Goal: Transaction & Acquisition: Book appointment/travel/reservation

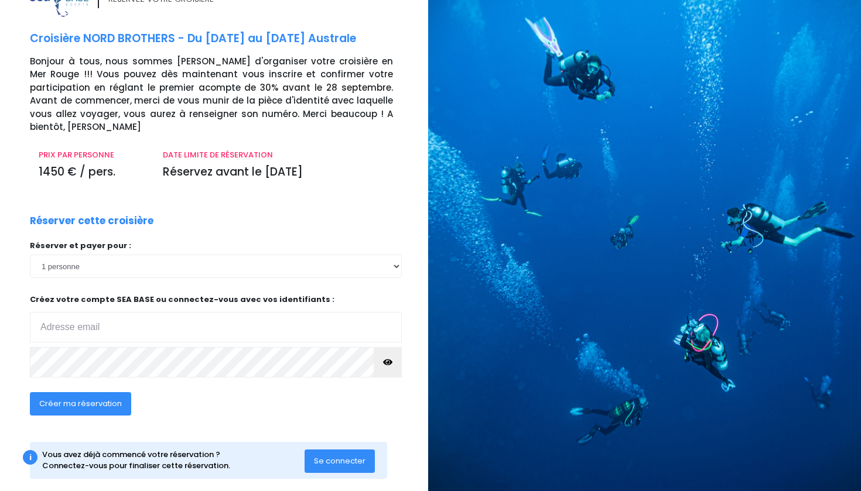
scroll to position [35, 3]
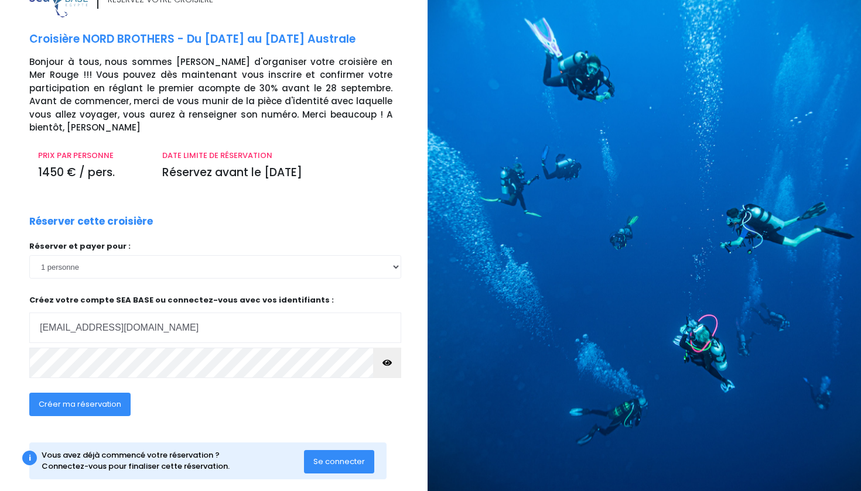
type input "marc.forcheron11@gmail.com"
click at [388, 363] on icon "button" at bounding box center [386, 363] width 9 height 0
click at [387, 363] on icon "button" at bounding box center [386, 363] width 9 height 0
click at [86, 399] on span "Créer ma réservation" at bounding box center [80, 404] width 83 height 11
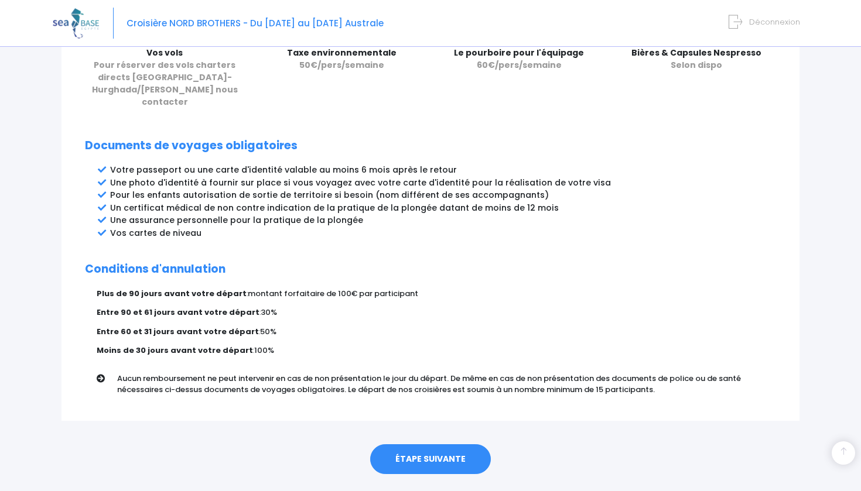
scroll to position [561, 0]
click at [408, 446] on link "ÉTAPE SUIVANTE" at bounding box center [430, 461] width 121 height 30
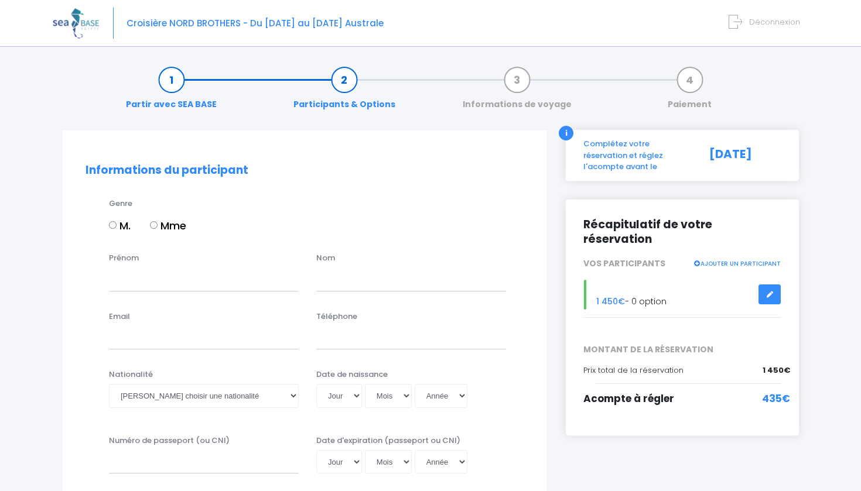
click at [112, 225] on input "M." at bounding box center [113, 225] width 8 height 8
radio input "true"
type input "marc"
type input "forcheron"
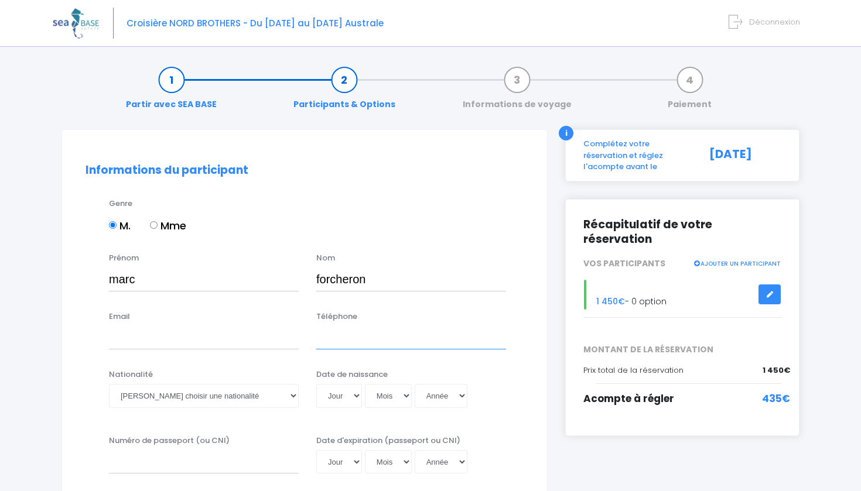
type input "0629108359"
type input "forcheron"
type input "marc.forcheron11@gmail.com"
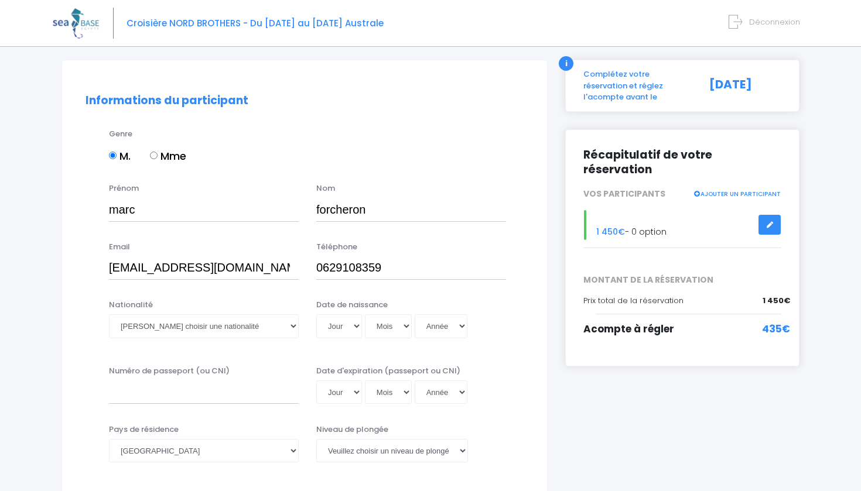
scroll to position [71, 0]
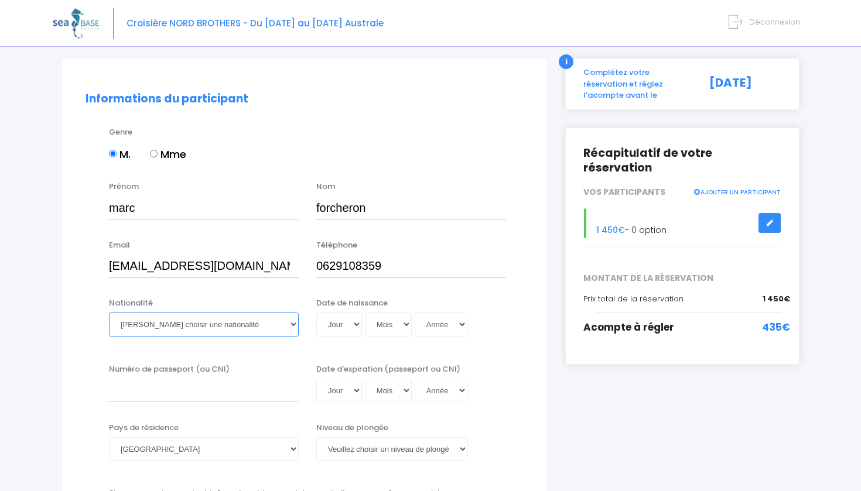
select select "Française"
select select "11"
select select "09"
select select "2007"
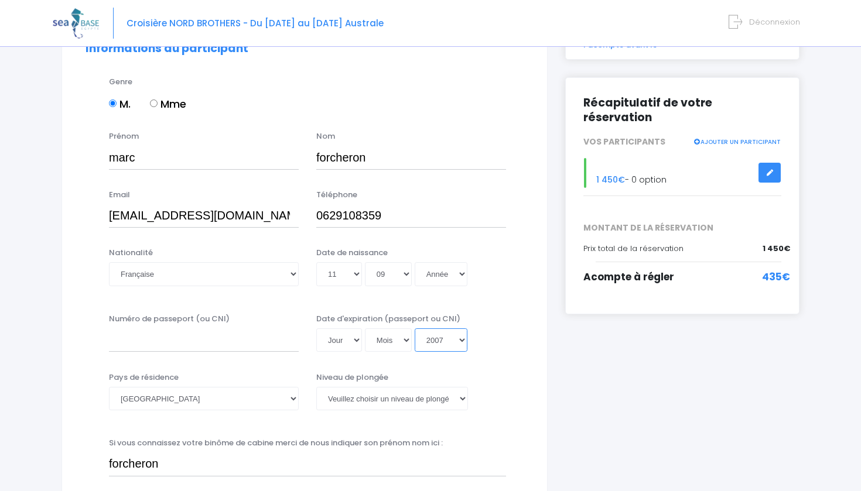
scroll to position [122, 0]
click at [189, 339] on input "Numéro de passeport (ou CNI)" at bounding box center [204, 339] width 190 height 23
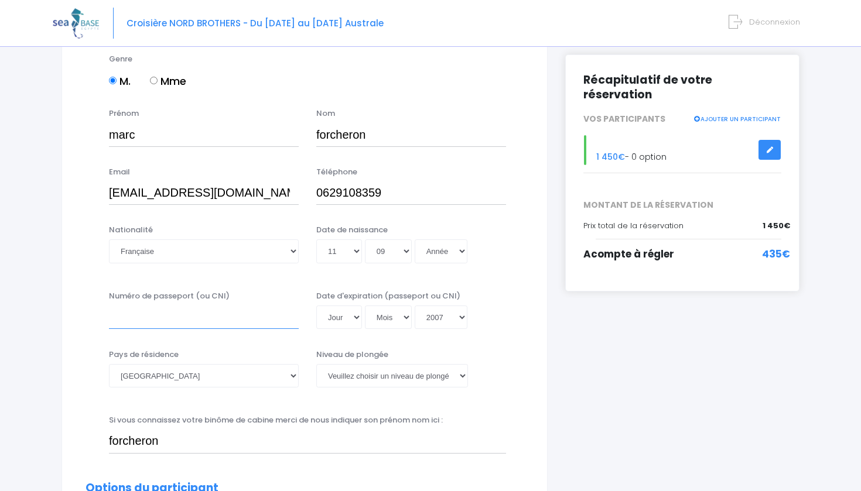
scroll to position [145, 0]
click at [197, 309] on input "Numéro de passeport (ou CNI)" at bounding box center [204, 317] width 190 height 23
select select "04"
select select "09"
type input "2007-09-04"
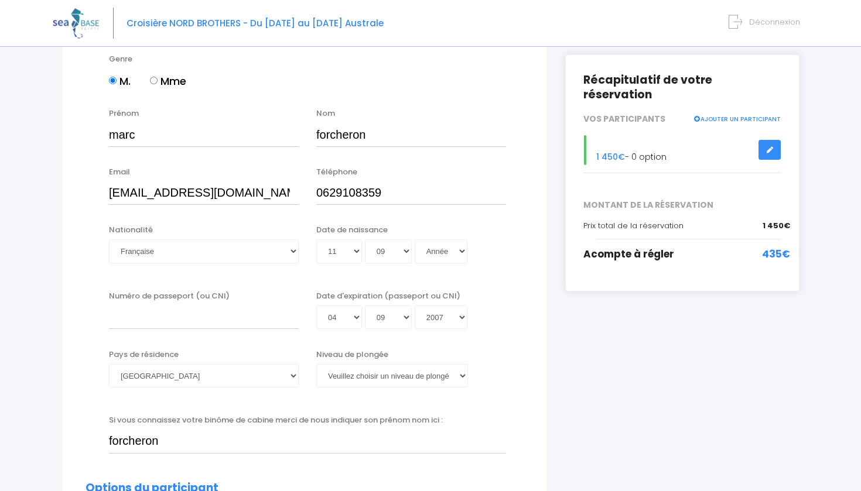
scroll to position [0, 0]
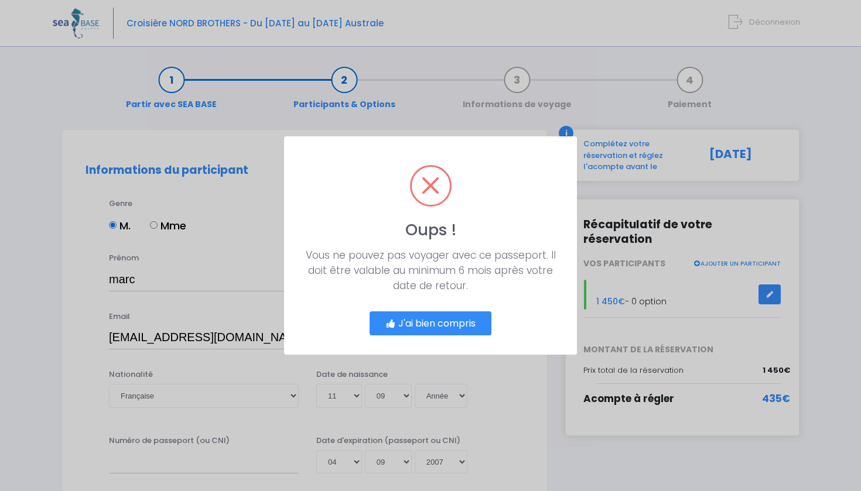
click at [453, 409] on div "? ! i Oups ! × Vous ne pouvez pas voyager avec ce passeport. Il doit être valab…" at bounding box center [430, 245] width 861 height 491
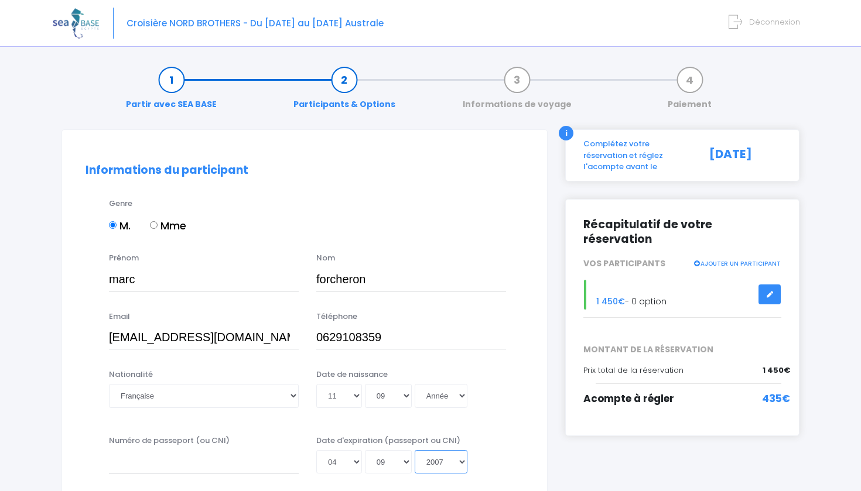
select select "2033"
type input "2033-09-04"
select select "2032"
type input "2032-09-04"
select select "2007"
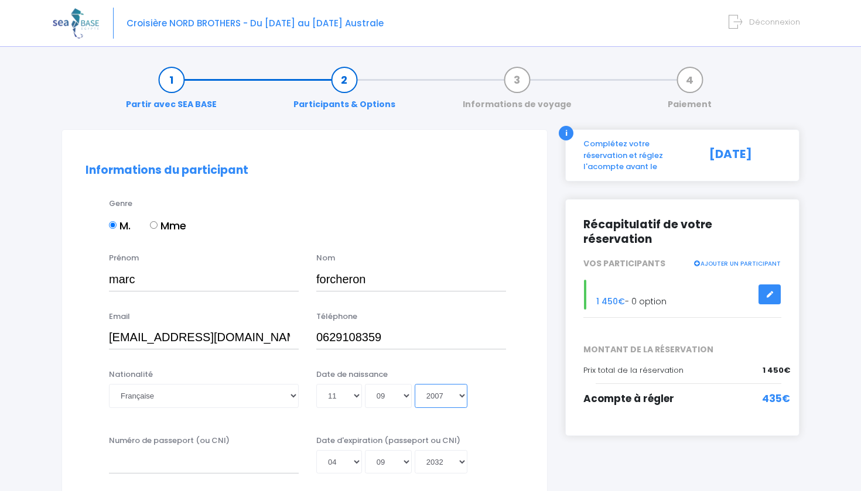
type input "2007-09-11"
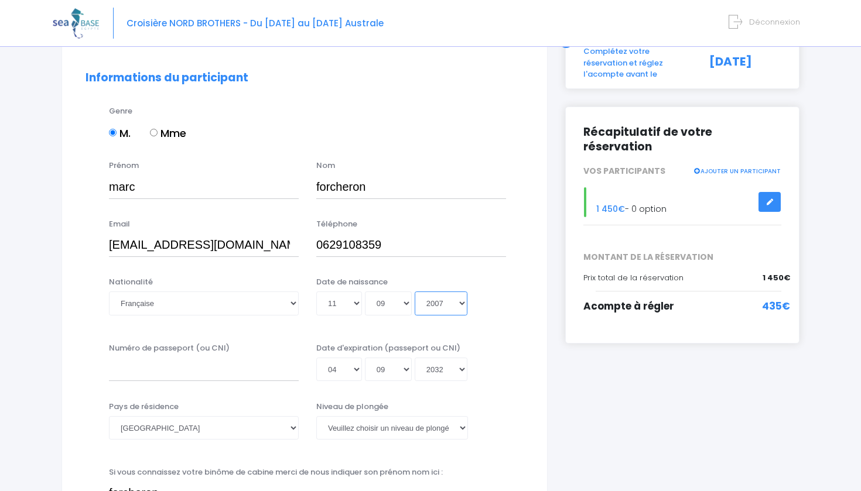
scroll to position [95, 0]
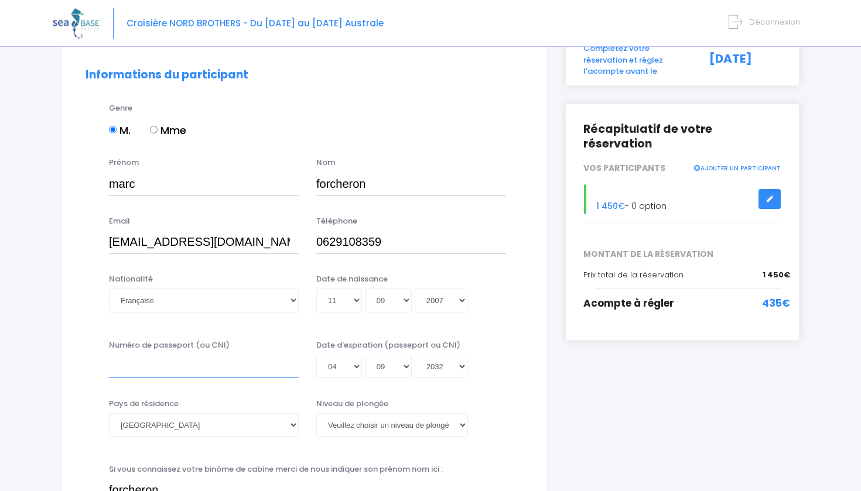
click at [189, 370] on input "Numéro de passeport (ou CNI)" at bounding box center [204, 366] width 190 height 23
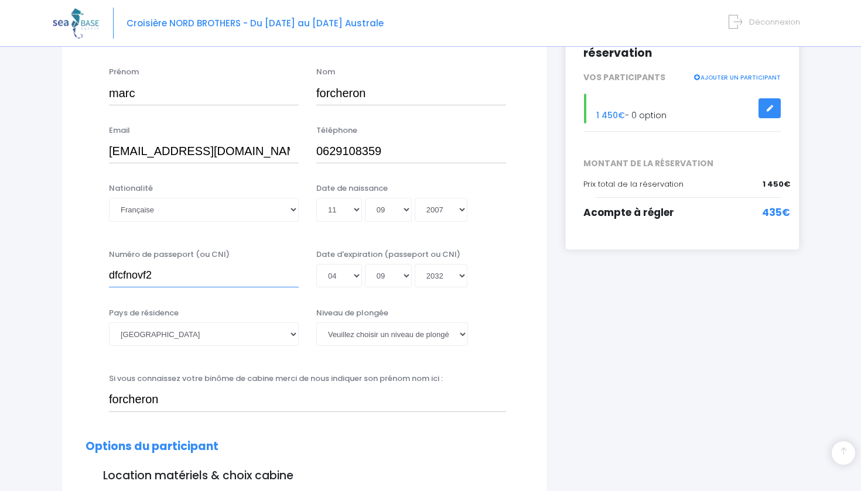
scroll to position [200, 0]
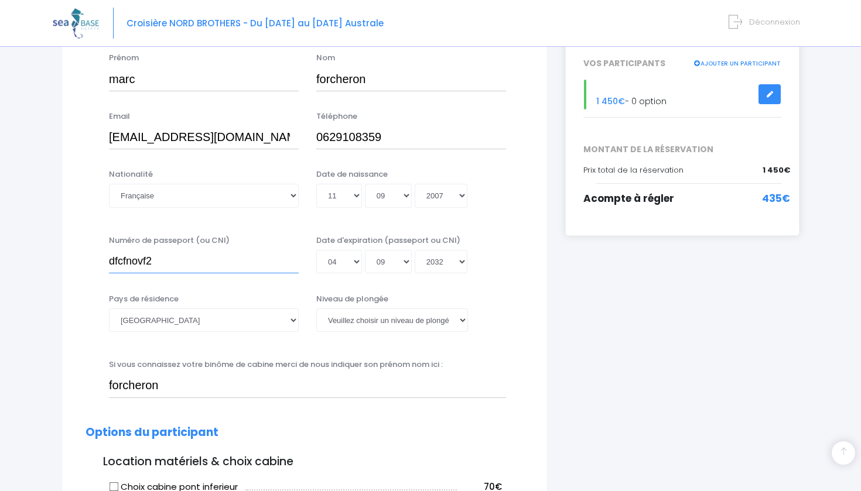
type input "dfcfnovf2"
select select "N2"
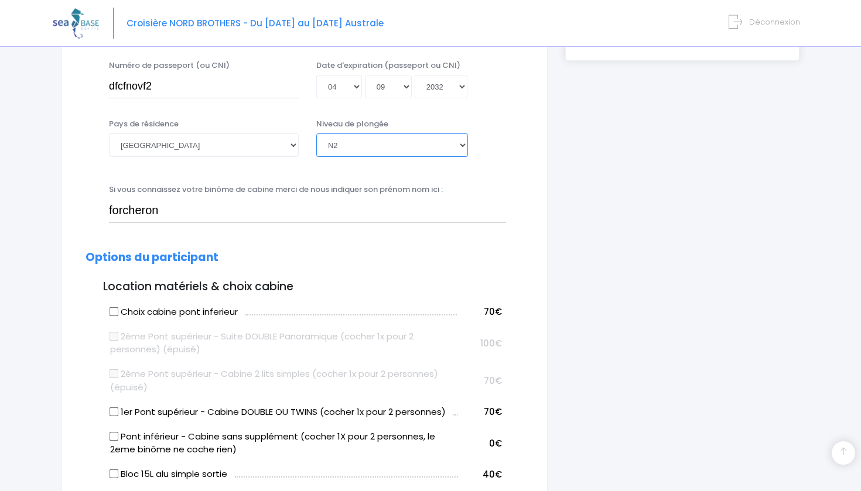
scroll to position [381, 0]
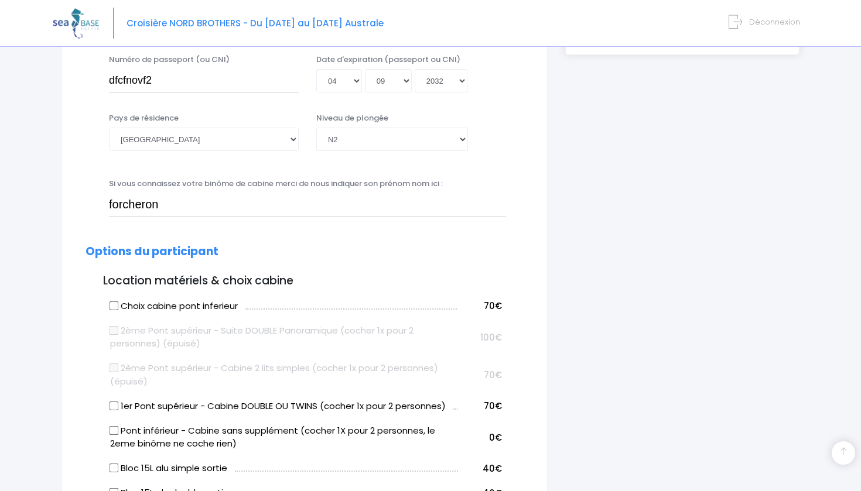
click at [116, 303] on input "Choix cabine pont inferieur" at bounding box center [114, 305] width 9 height 9
checkbox input "false"
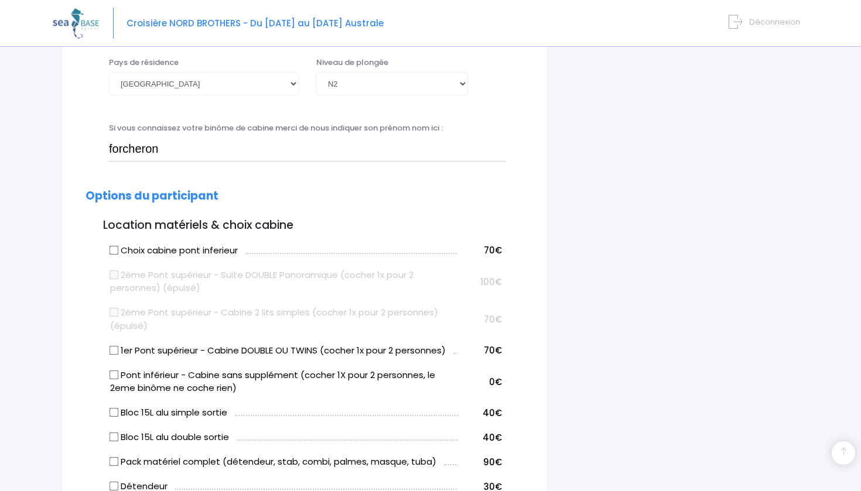
scroll to position [436, 0]
click at [114, 372] on input "Pont inférieur - Cabine sans supplément (cocher 1X pour 2 personnes, le 2eme bi…" at bounding box center [114, 375] width 9 height 9
checkbox input "true"
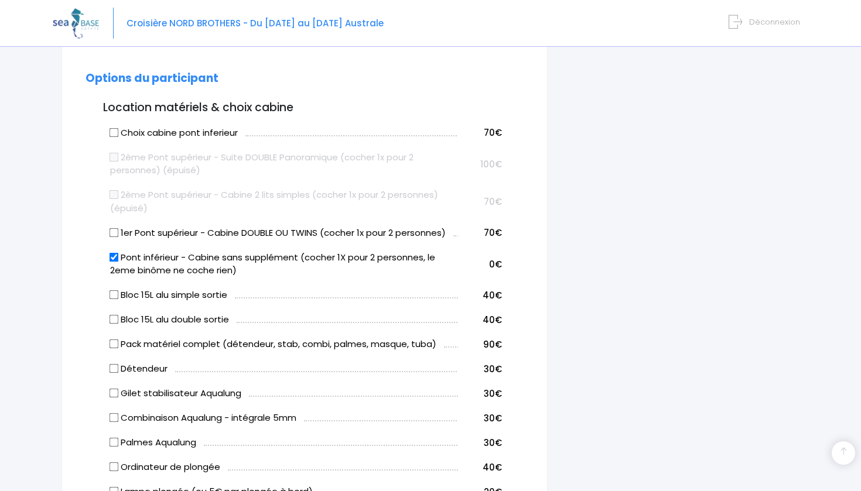
scroll to position [557, 0]
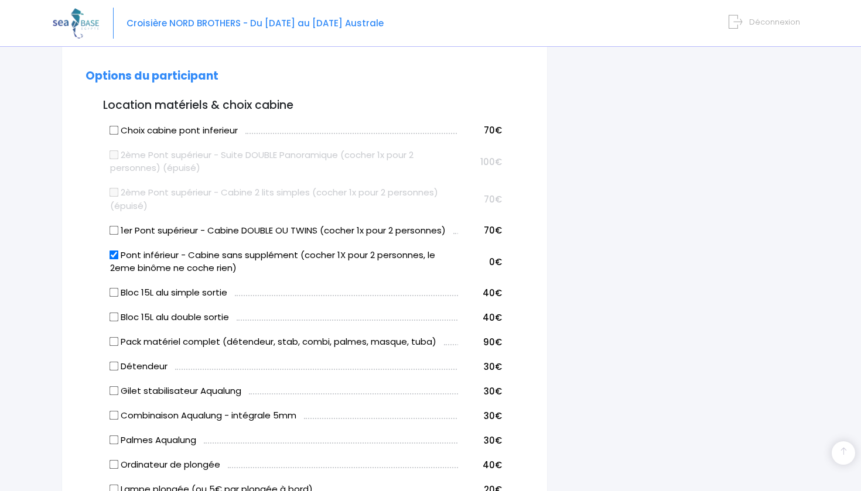
click at [116, 313] on input "Bloc 15L alu double sortie" at bounding box center [114, 317] width 9 height 9
checkbox input "true"
click at [117, 337] on input "Pack matériel complet (détendeur, stab, combi, palmes, masque, tuba)" at bounding box center [114, 341] width 9 height 9
checkbox input "true"
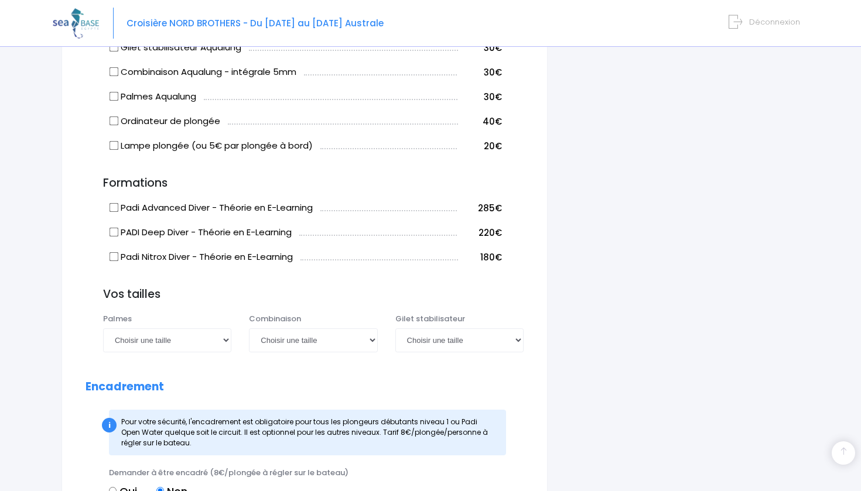
scroll to position [902, 0]
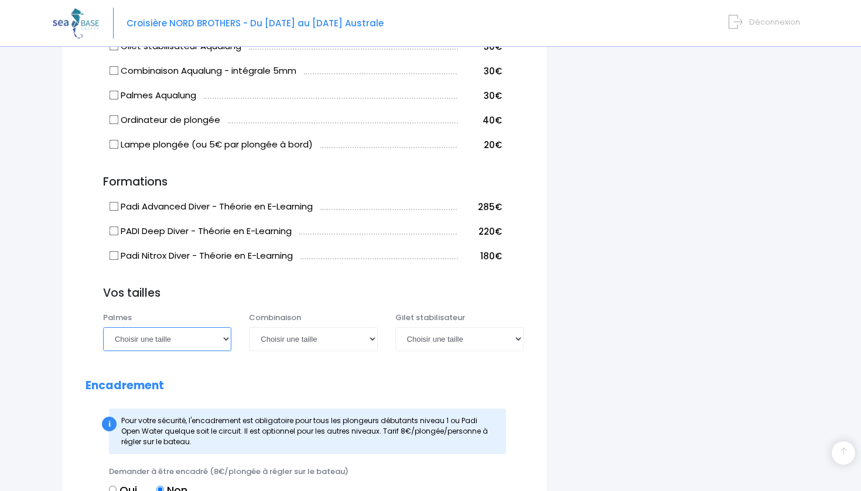
select select "46/47"
select select "L"
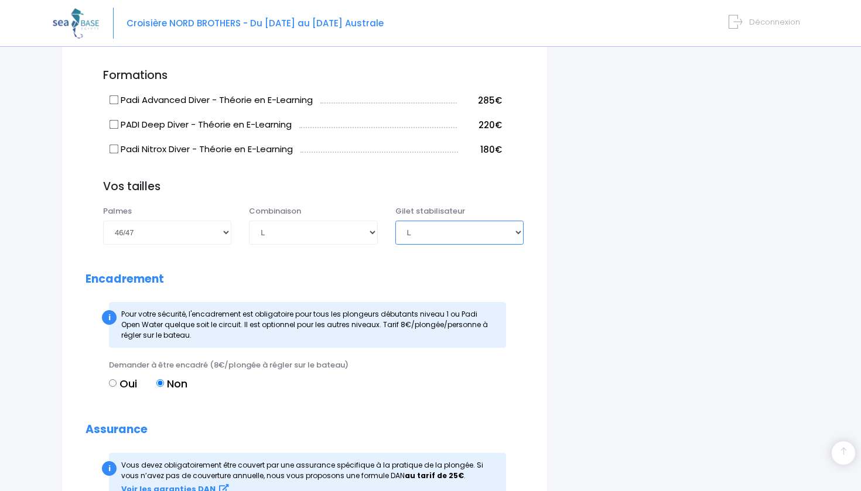
scroll to position [1026, 0]
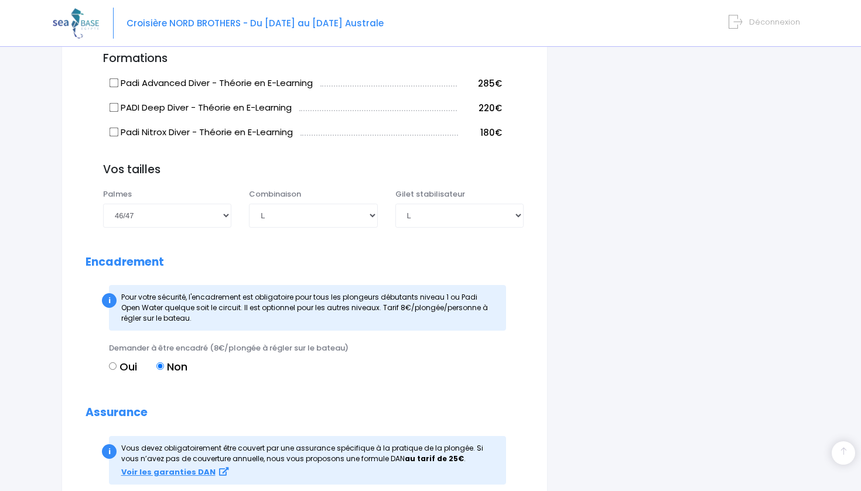
click at [118, 359] on label "Oui" at bounding box center [123, 367] width 28 height 16
click at [117, 363] on input "Oui" at bounding box center [113, 367] width 8 height 8
radio input "true"
click at [162, 363] on input "Non" at bounding box center [160, 367] width 8 height 8
radio input "true"
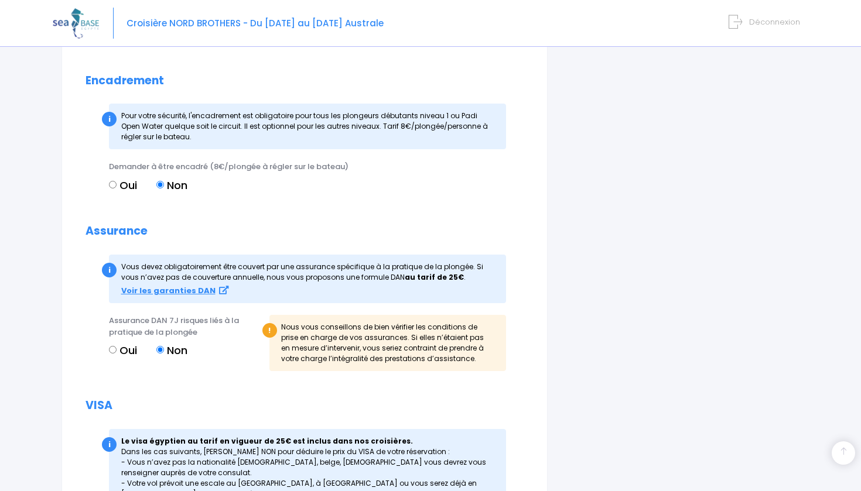
scroll to position [1208, 0]
click at [114, 345] on input "Oui" at bounding box center [113, 349] width 8 height 8
radio input "true"
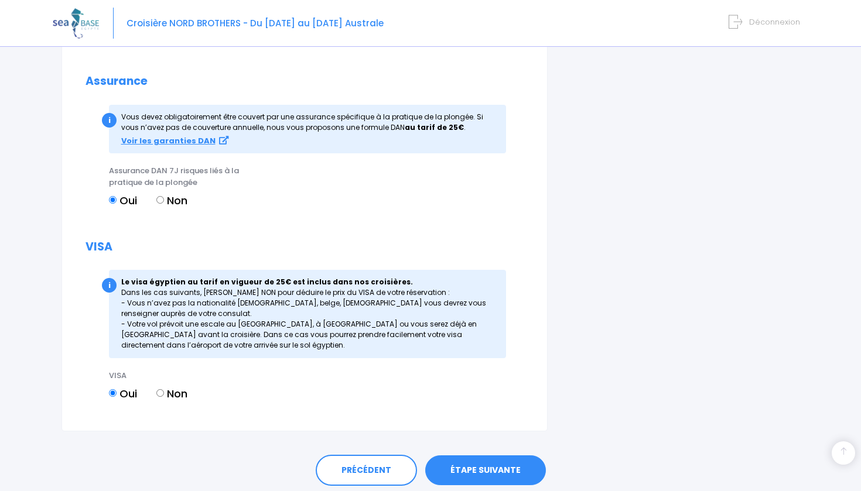
scroll to position [1378, 0]
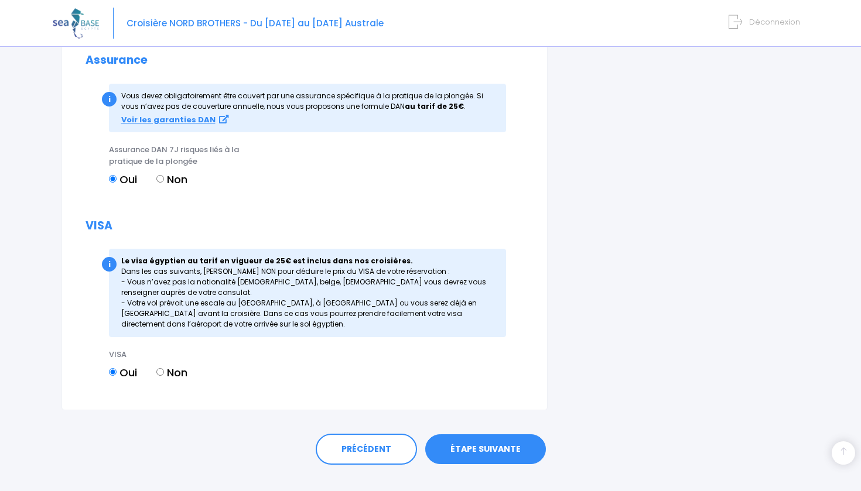
click at [453, 435] on link "ÉTAPE SUIVANTE" at bounding box center [485, 450] width 121 height 30
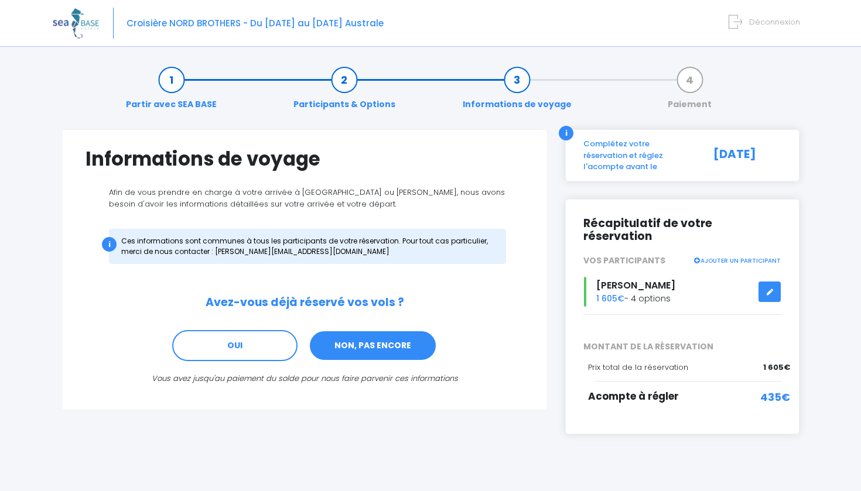
click at [319, 343] on link "NON, PAS ENCORE" at bounding box center [373, 346] width 128 height 32
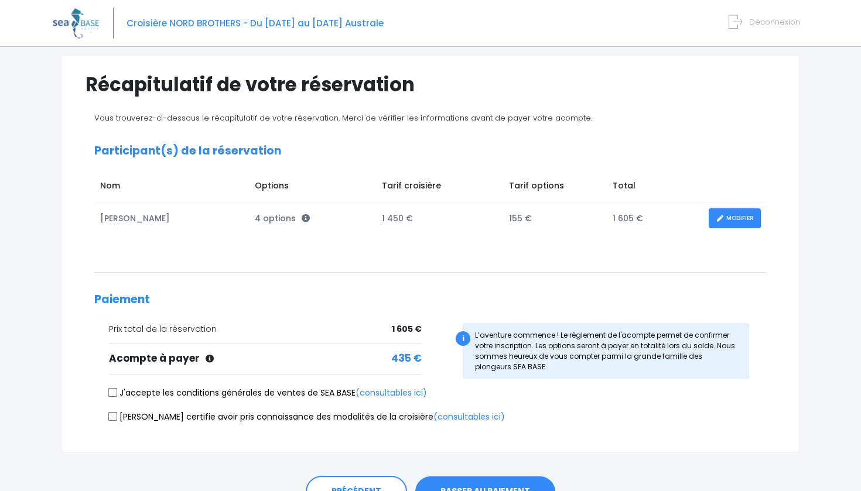
scroll to position [78, 0]
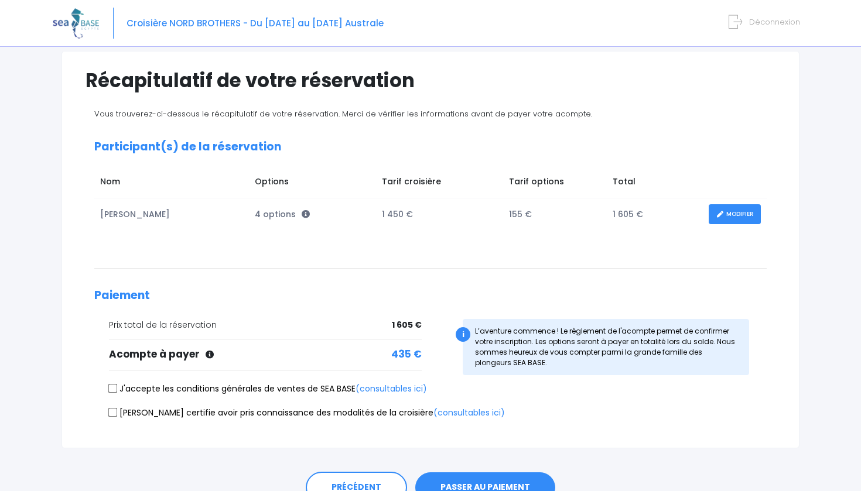
click at [115, 388] on input "J'accepte les conditions générales de ventes de SEA BASE (consultables ici)" at bounding box center [112, 388] width 9 height 9
checkbox input "true"
click at [112, 411] on input "[PERSON_NAME] certifie avoir pris connaissance des modalités de la croisière (c…" at bounding box center [112, 412] width 9 height 9
checkbox input "true"
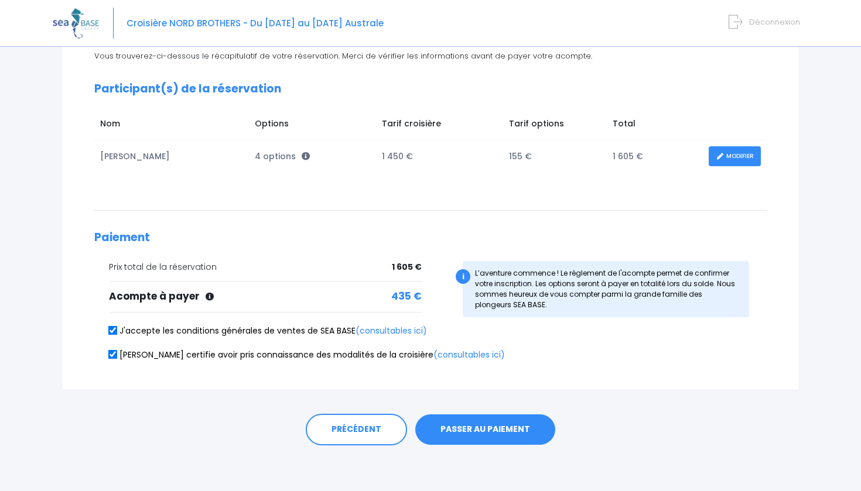
scroll to position [136, 0]
click at [477, 430] on button "PASSER AU PAIEMENT" at bounding box center [485, 430] width 140 height 30
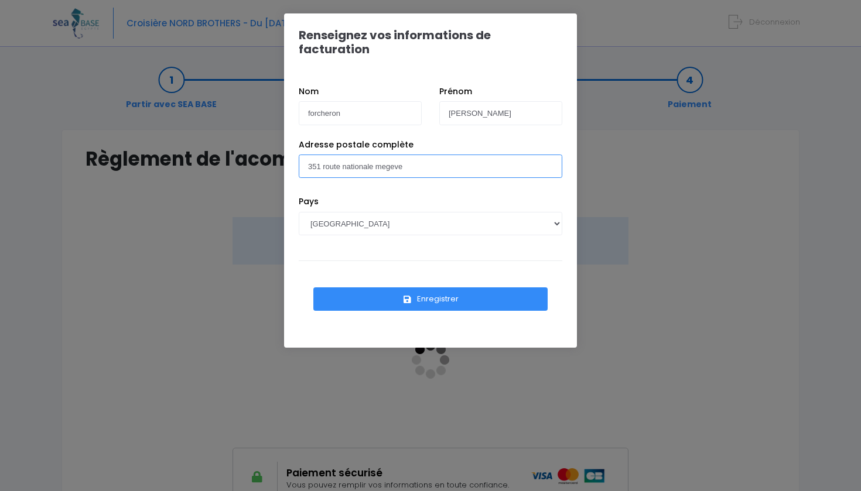
click at [317, 155] on input "351 route nationale megeve" at bounding box center [431, 166] width 264 height 23
type input "531 route nationale megeve"
click at [385, 289] on button "Enregistrer" at bounding box center [430, 299] width 234 height 23
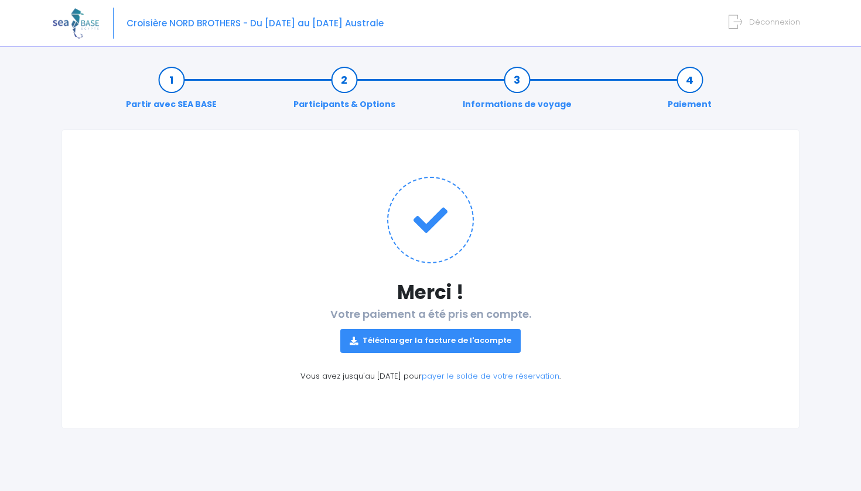
click at [438, 346] on link "Télécharger la facture de l'acompte" at bounding box center [430, 340] width 180 height 23
click at [737, 24] on icon at bounding box center [735, 21] width 13 height 19
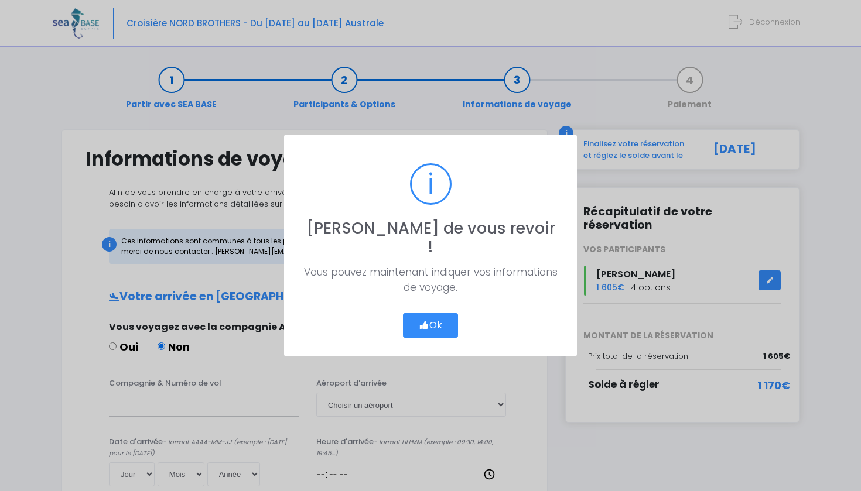
click at [432, 319] on button "Ok" at bounding box center [430, 325] width 55 height 25
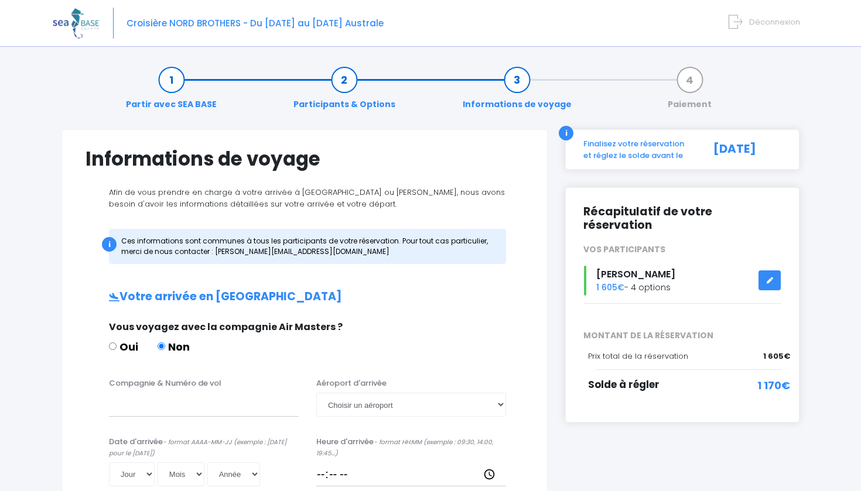
click at [693, 82] on link "Paiement" at bounding box center [690, 92] width 56 height 37
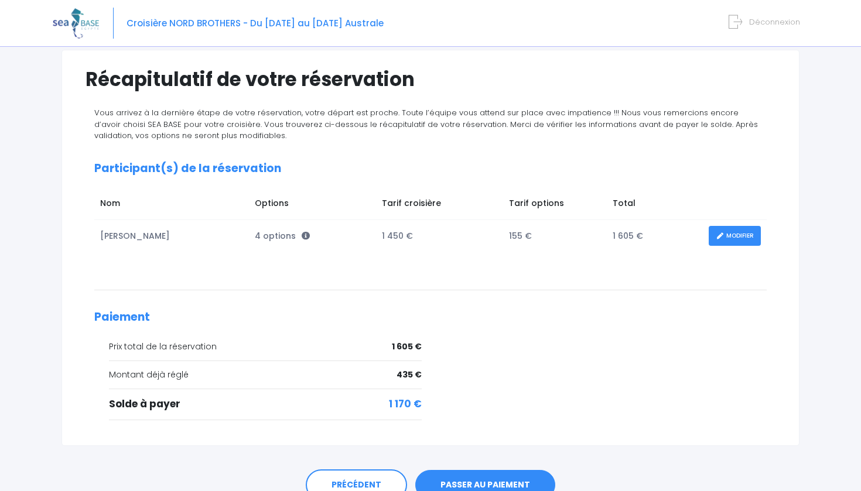
scroll to position [83, 0]
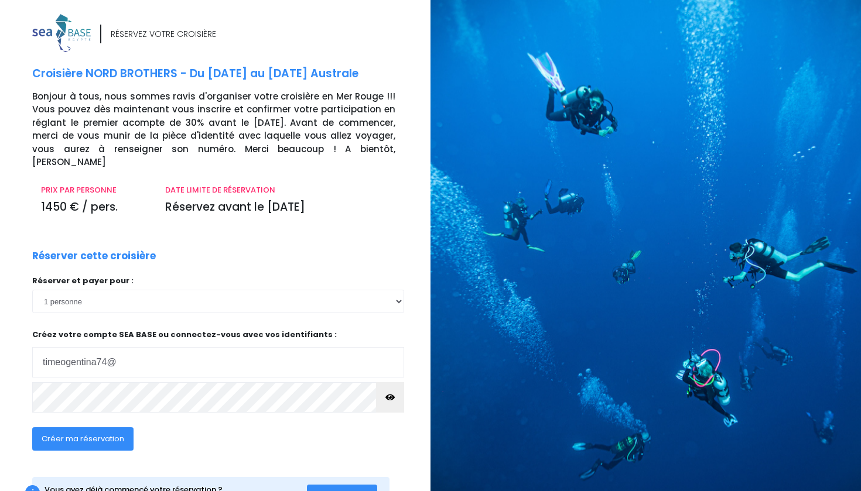
click at [123, 348] on input "timeogentina74@" at bounding box center [218, 362] width 372 height 30
drag, startPoint x: 123, startPoint y: 348, endPoint x: 111, endPoint y: 363, distance: 18.3
click at [122, 350] on input "[EMAIL_ADDRESS][DOMAIN_NAME]" at bounding box center [218, 362] width 372 height 30
type input "[EMAIL_ADDRESS][DOMAIN_NAME]"
click at [392, 398] on icon "button" at bounding box center [389, 398] width 9 height 0
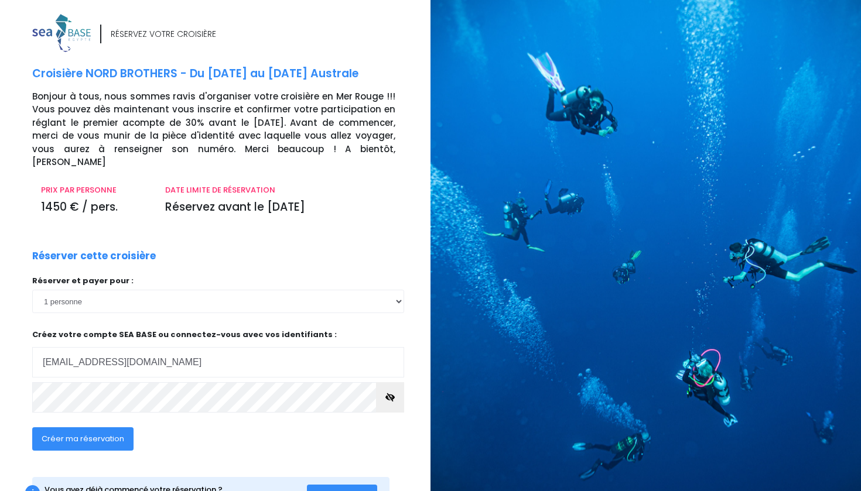
click at [392, 398] on icon "button" at bounding box center [389, 398] width 9 height 0
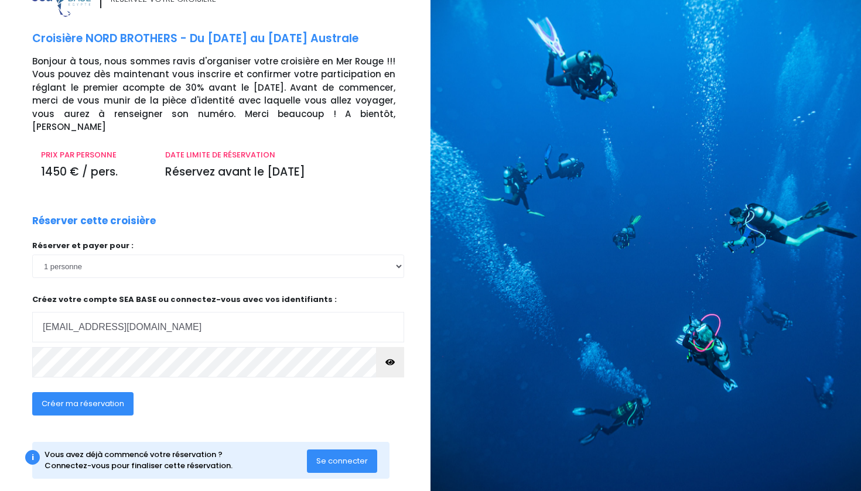
scroll to position [35, 0]
click at [122, 399] on span "Créer ma réservation" at bounding box center [83, 404] width 83 height 11
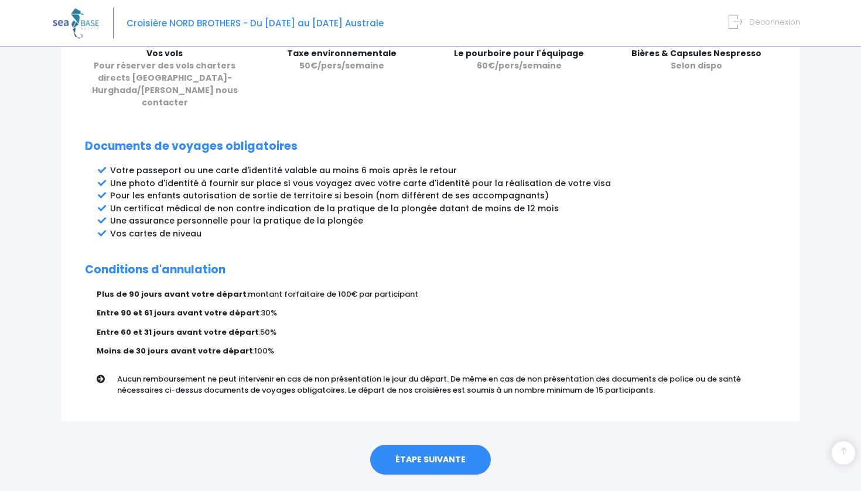
scroll to position [561, 0]
click at [395, 446] on link "ÉTAPE SUIVANTE" at bounding box center [430, 461] width 121 height 30
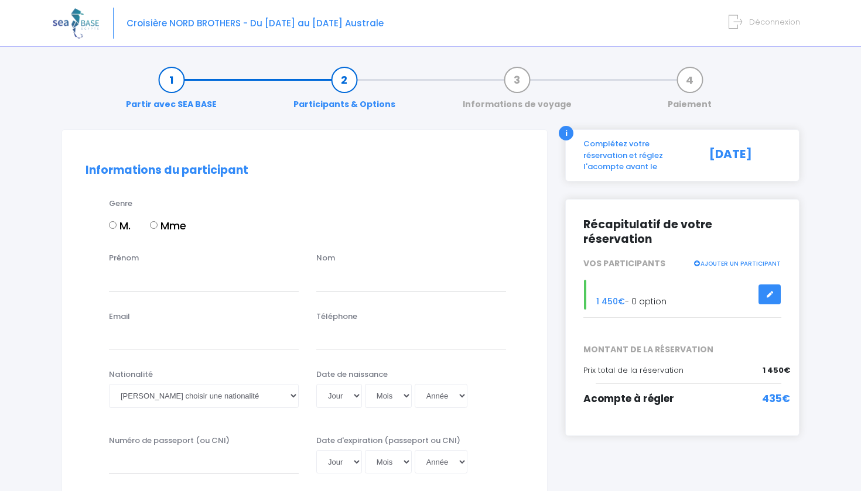
click at [121, 218] on label "M." at bounding box center [120, 226] width 22 height 16
click at [117, 221] on input "M." at bounding box center [113, 225] width 8 height 8
radio input "true"
type input "timeo"
click at [332, 269] on input "gentina" at bounding box center [411, 279] width 190 height 23
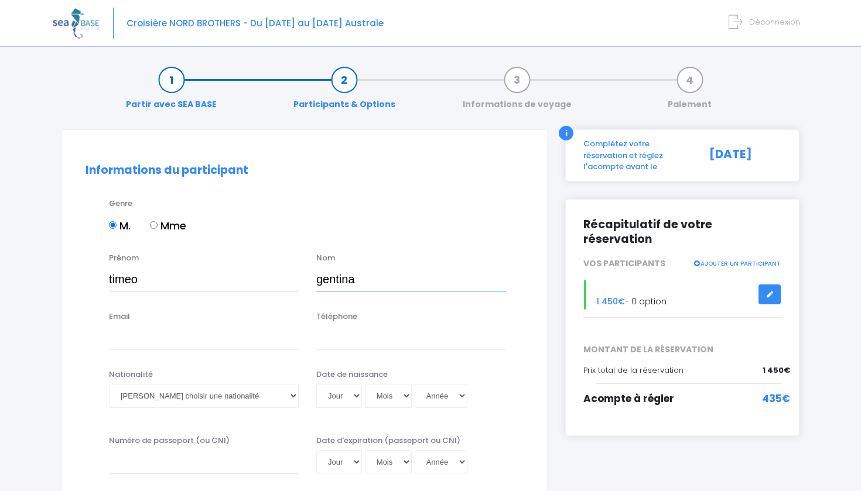
type input "gentina"
type input "[EMAIL_ADDRESS][DOMAIN_NAME]"
type input "À"
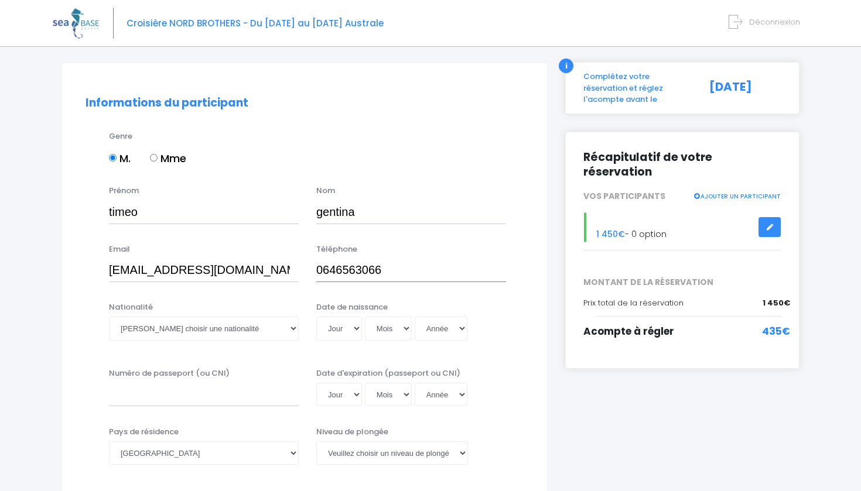
scroll to position [75, 0]
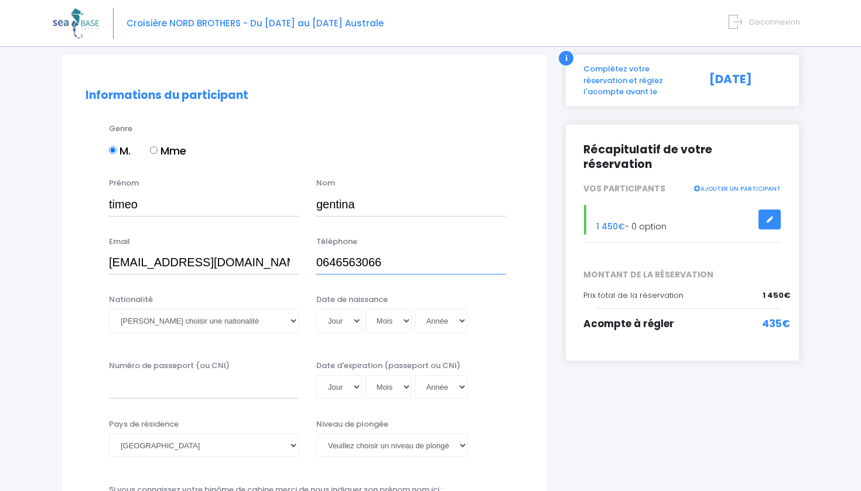
type input "0646563066"
select select "Française"
select select "10"
select select "07"
select select "2007"
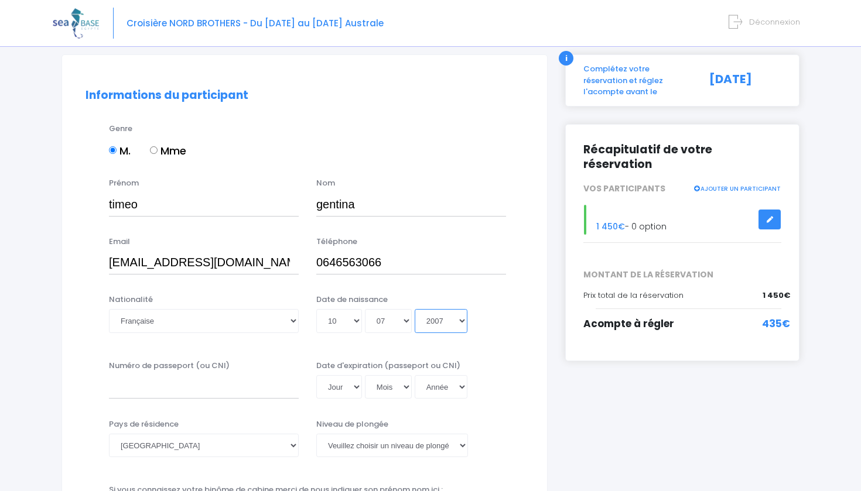
type input "2007-07-10"
click at [259, 390] on input "Numéro de passeport (ou CNI)" at bounding box center [204, 386] width 190 height 23
type input "22FF97111"
select select "05"
select select "09"
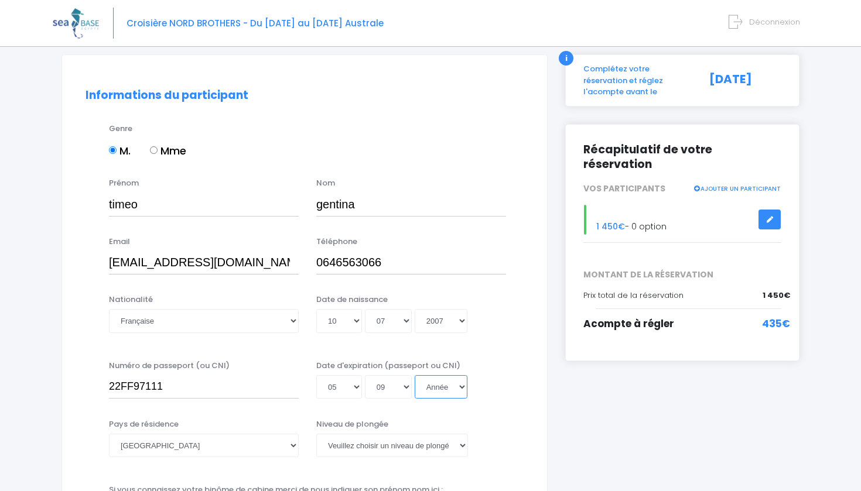
select select "2027"
type input "2027-09-05"
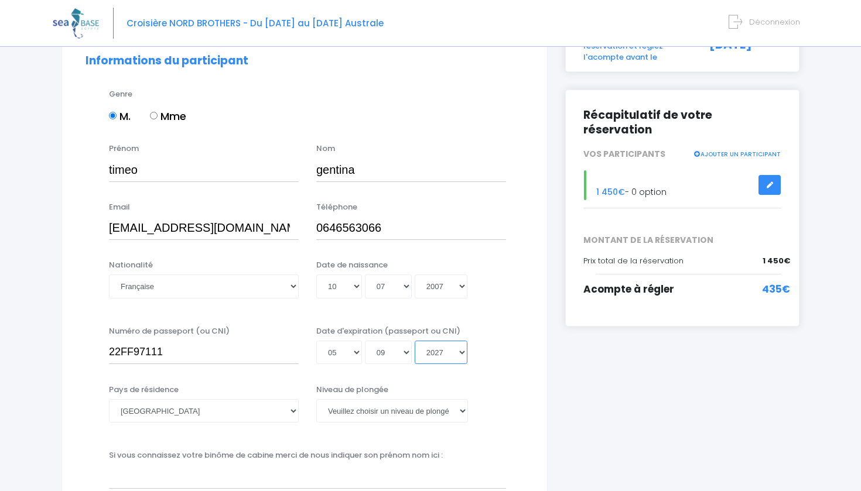
scroll to position [110, 0]
select select "N3"
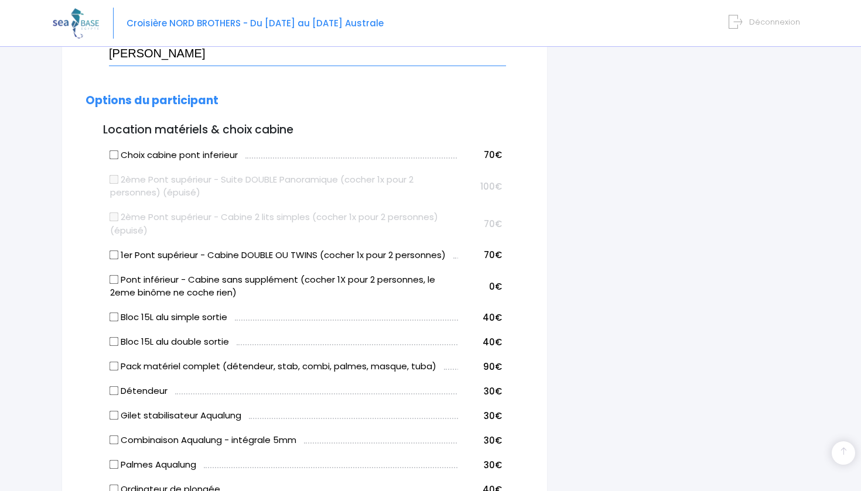
scroll to position [531, 0]
type input "marc forcheron"
click at [116, 275] on label "Pont inférieur - Cabine sans supplément (cocher 1X pour 2 personnes, le 2eme bi…" at bounding box center [283, 288] width 347 height 26
click at [116, 276] on input "Pont inférieur - Cabine sans supplément (cocher 1X pour 2 personnes, le 2eme bi…" at bounding box center [114, 280] width 9 height 9
click at [112, 276] on input "Pont inférieur - Cabine sans supplément (cocher 1X pour 2 personnes, le 2eme bi…" at bounding box center [114, 280] width 9 height 9
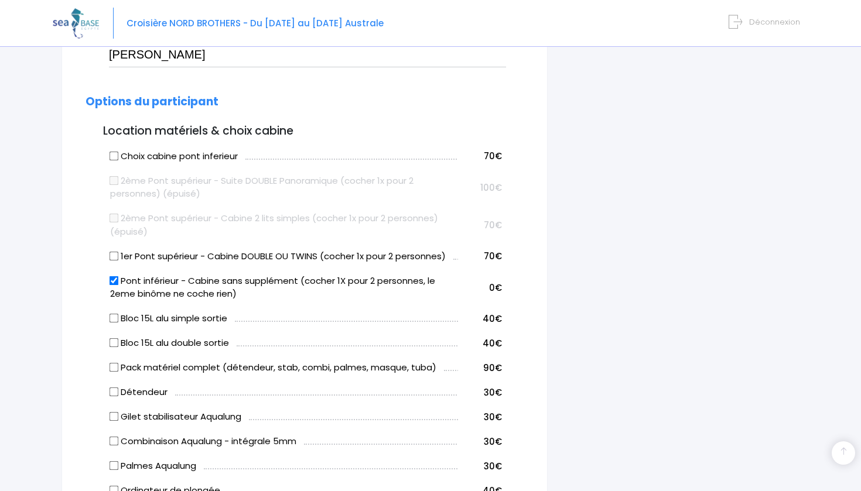
checkbox input "false"
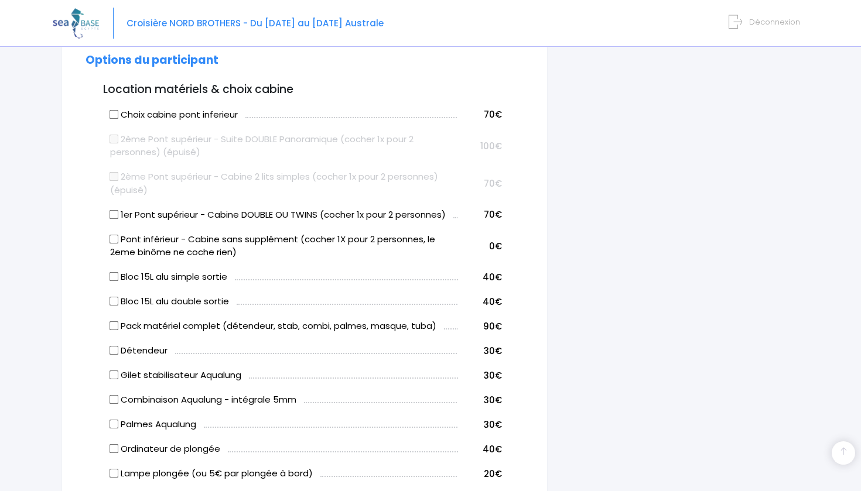
scroll to position [573, 0]
click at [117, 296] on input "Bloc 15L alu double sortie" at bounding box center [114, 300] width 9 height 9
checkbox input "true"
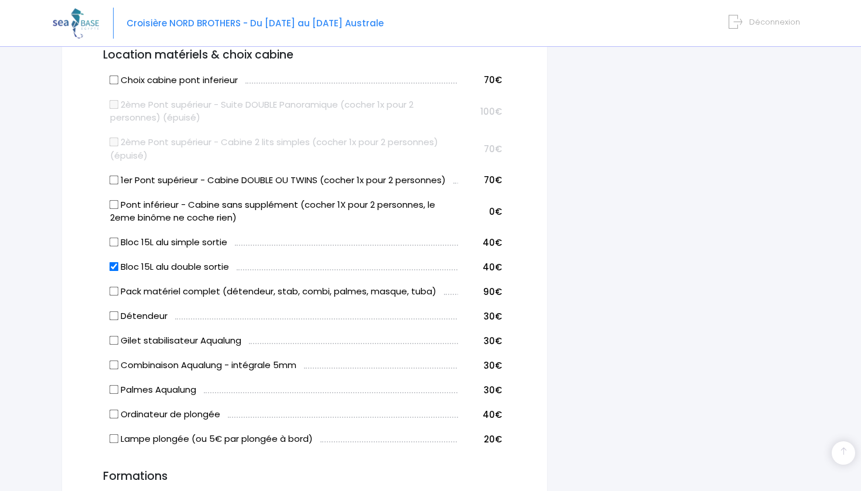
scroll to position [608, 0]
click at [112, 311] on input "Détendeur" at bounding box center [114, 315] width 9 height 9
checkbox input "true"
click at [114, 336] on input "Gilet stabilisateur Aqualung" at bounding box center [114, 340] width 9 height 9
checkbox input "true"
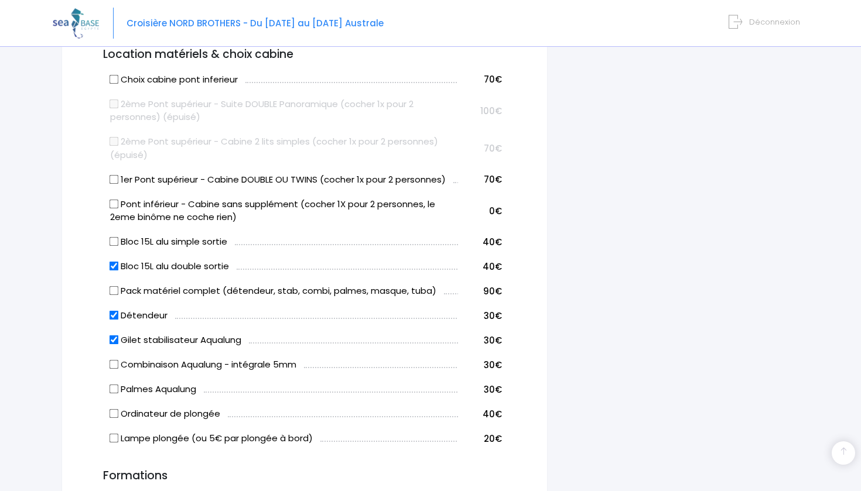
click at [115, 360] on input "Combinaison Aqualung - intégrale 5mm" at bounding box center [114, 364] width 9 height 9
checkbox input "true"
click at [115, 385] on input "Palmes Aqualung" at bounding box center [114, 389] width 9 height 9
checkbox input "true"
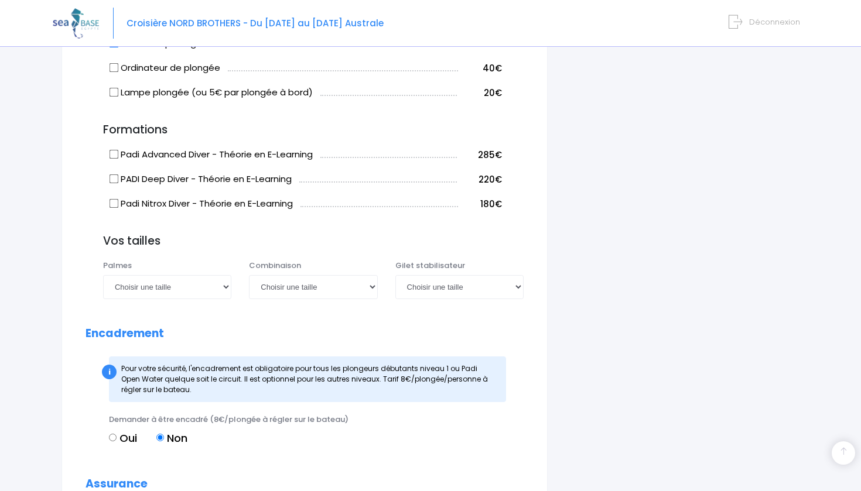
scroll to position [955, 0]
select select "44/45"
select select "L"
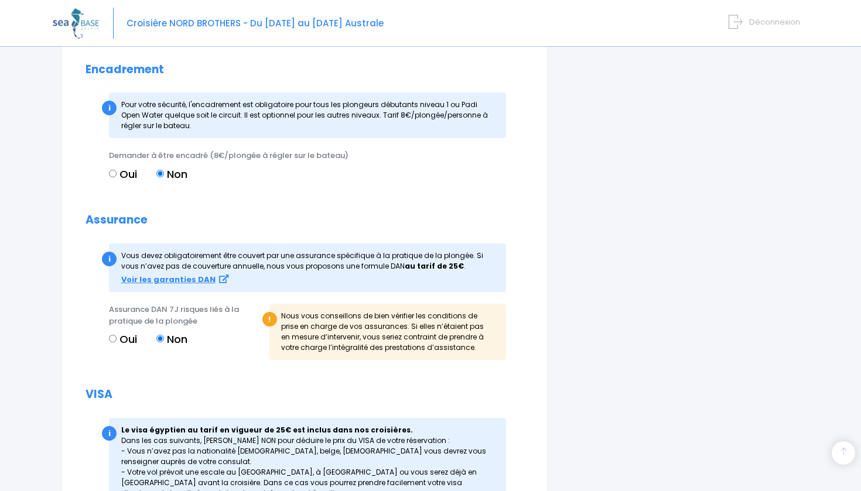
scroll to position [1219, 0]
click at [118, 330] on label "Oui" at bounding box center [123, 338] width 28 height 16
click at [117, 334] on input "Oui" at bounding box center [113, 338] width 8 height 8
radio input "true"
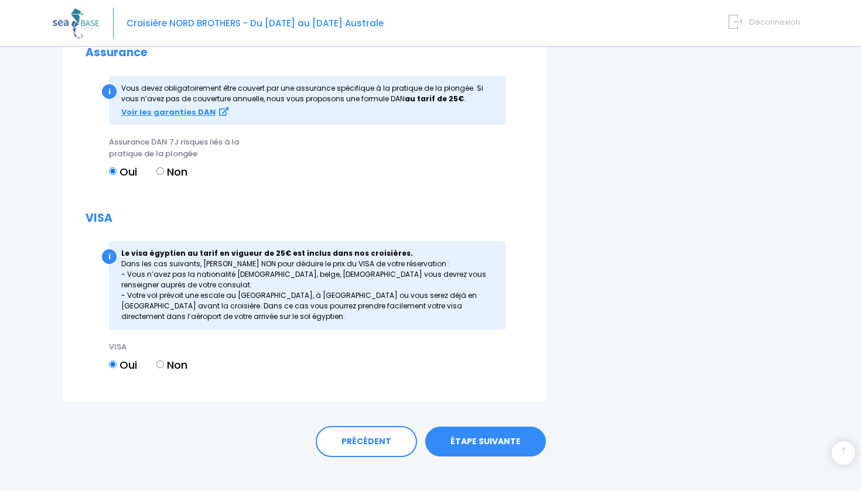
scroll to position [1385, 0]
click at [487, 428] on link "ÉTAPE SUIVANTE" at bounding box center [485, 443] width 121 height 30
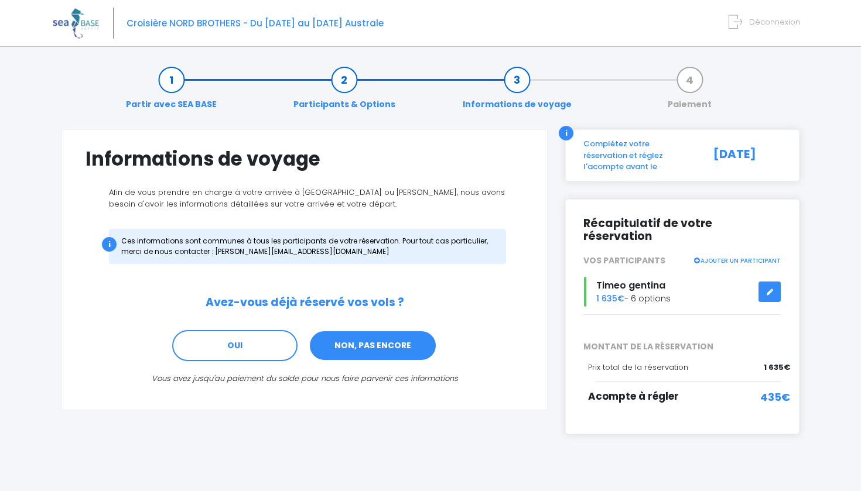
click at [403, 347] on link "NON, PAS ENCORE" at bounding box center [373, 346] width 128 height 32
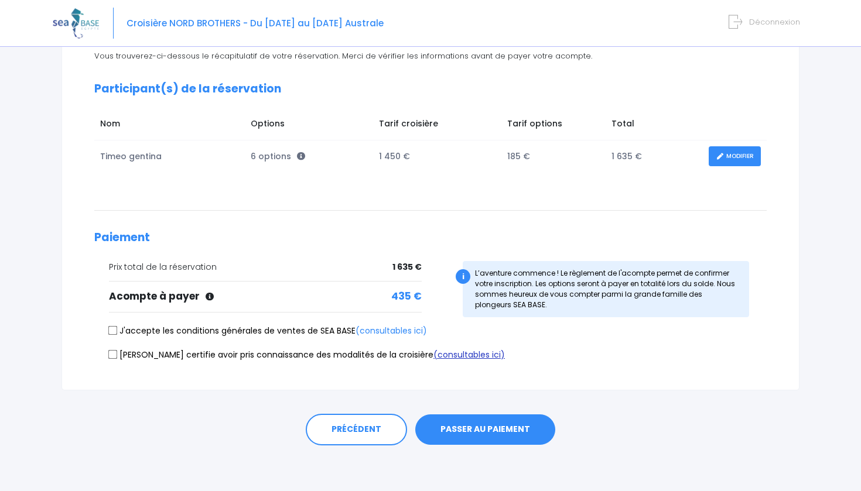
scroll to position [136, 0]
click at [116, 328] on input "J'accepte les conditions générales de ventes de SEA BASE (consultables ici)" at bounding box center [112, 331] width 9 height 9
checkbox input "true"
click at [115, 351] on input "Je certifie avoir pris connaissance des modalités de la croisière (consultables…" at bounding box center [112, 354] width 9 height 9
checkbox input "true"
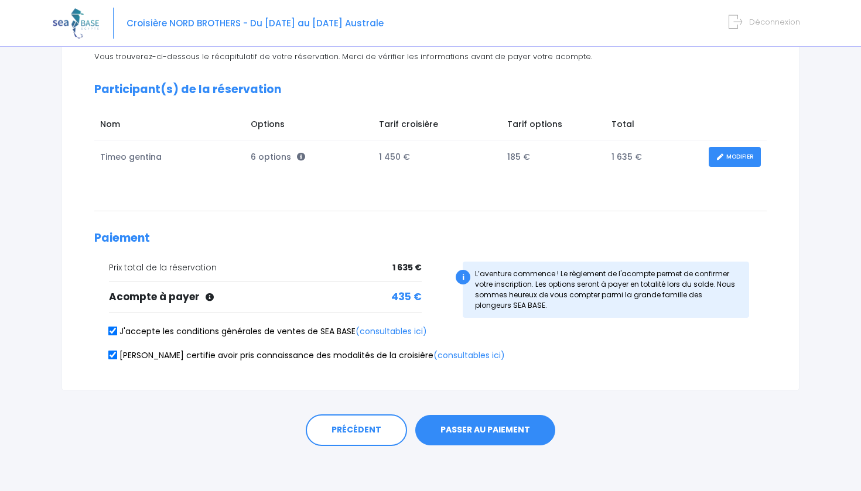
click at [472, 425] on button "PASSER AU PAIEMENT" at bounding box center [485, 430] width 140 height 30
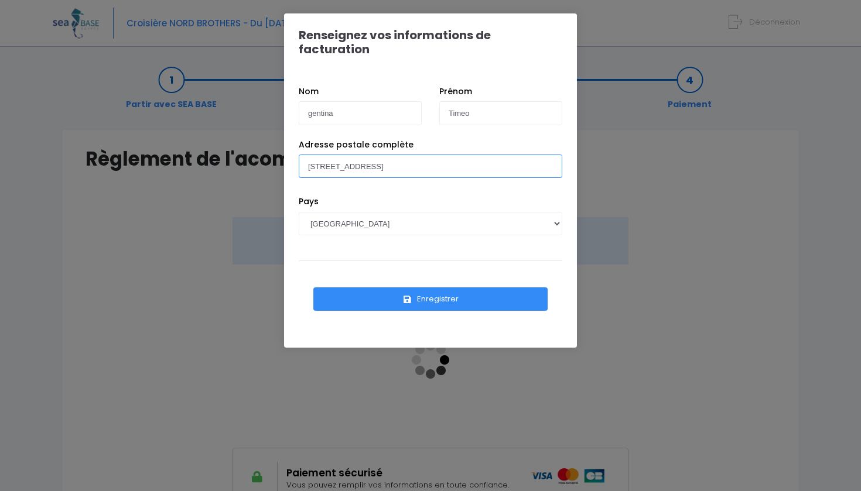
type input "[STREET_ADDRESS]"
click at [443, 288] on button "Enregistrer" at bounding box center [430, 299] width 234 height 23
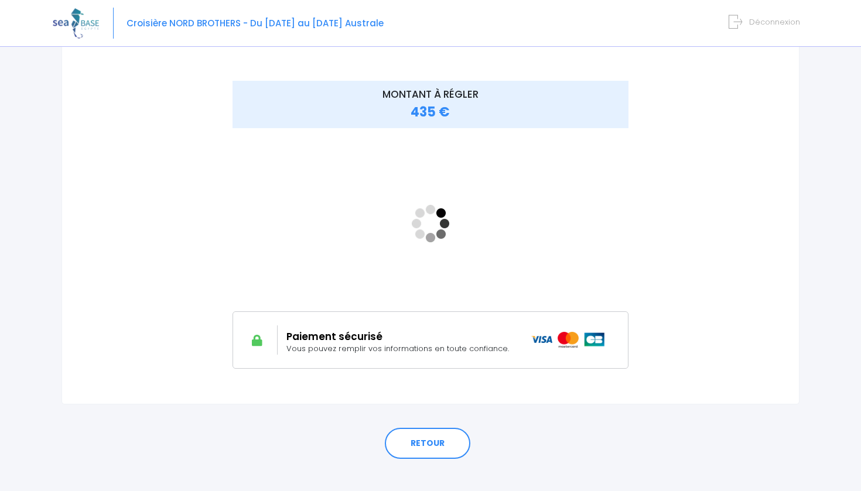
scroll to position [143, 0]
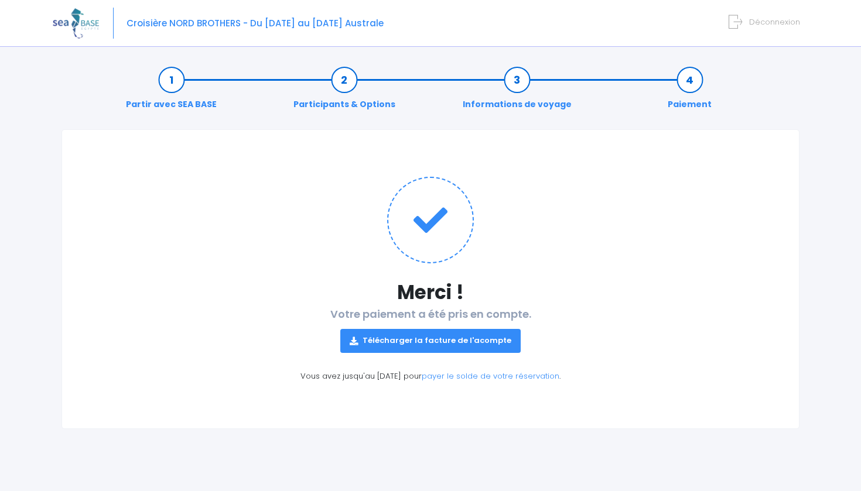
click at [394, 336] on link "Télécharger la facture de l'acompte" at bounding box center [430, 340] width 180 height 23
